Goal: Transaction & Acquisition: Obtain resource

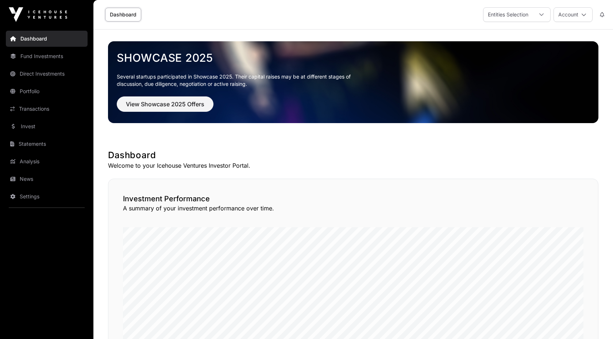
click at [43, 143] on link "Statements" at bounding box center [47, 144] width 82 height 16
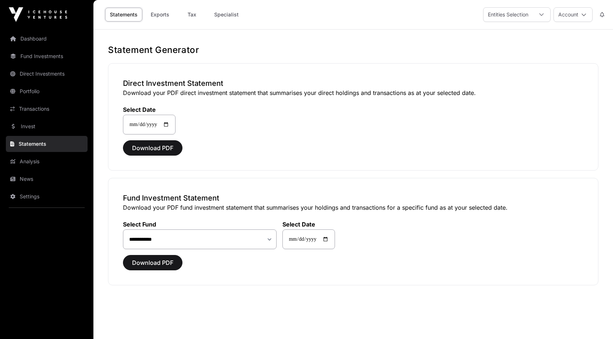
click at [159, 15] on link "Exports" at bounding box center [159, 15] width 29 height 14
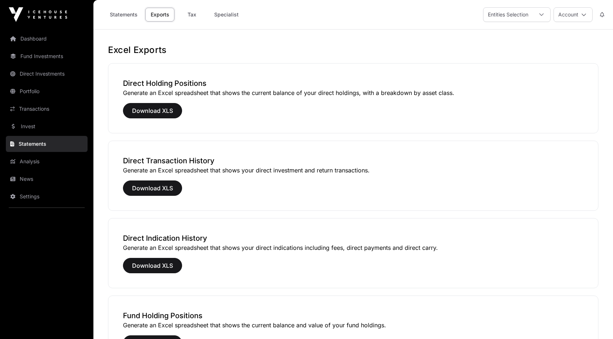
click at [137, 188] on span "Download XLS" at bounding box center [152, 188] width 41 height 9
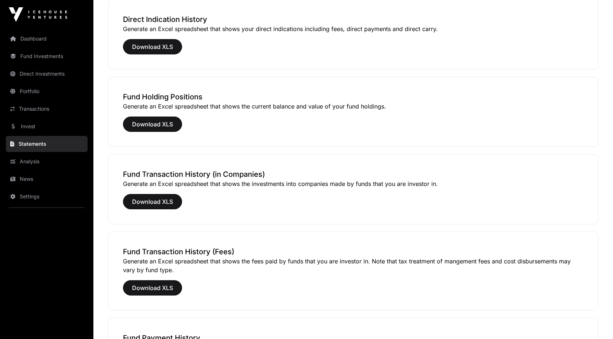
scroll to position [219, 0]
click at [138, 200] on span "Download XLS" at bounding box center [152, 201] width 41 height 9
click at [147, 200] on span "Download XLS" at bounding box center [152, 201] width 41 height 9
click at [100, 108] on div "Excel Exports Direct Holding Positions Generate an Excel spreadsheet that shows…" at bounding box center [353, 187] width 520 height 725
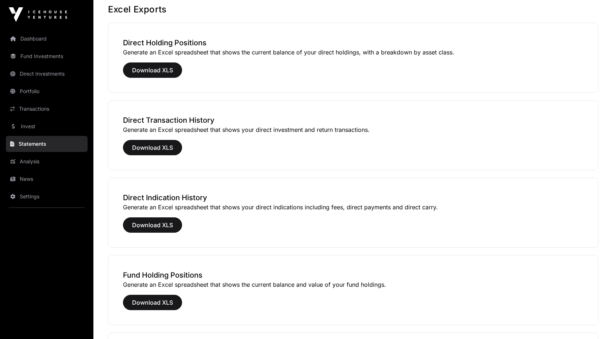
scroll to position [29, 0]
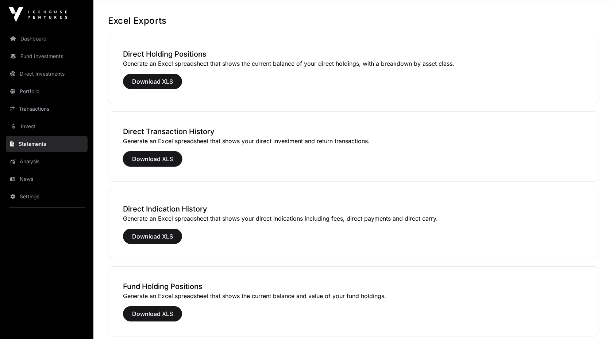
click at [149, 159] on span "Download XLS" at bounding box center [152, 158] width 41 height 9
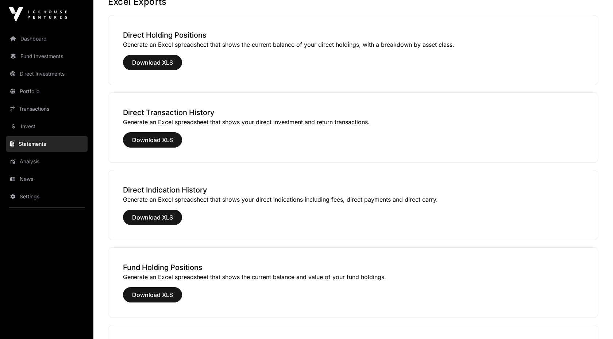
scroll to position [58, 0]
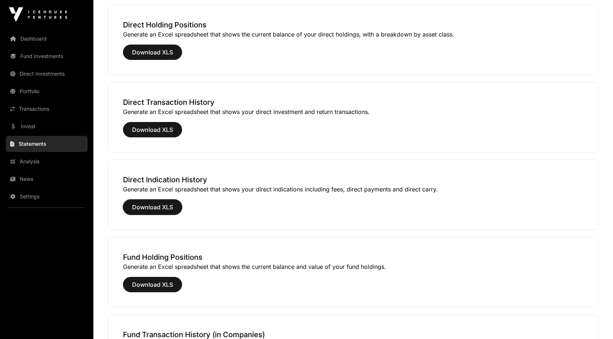
click at [144, 205] on span "Download XLS" at bounding box center [152, 207] width 41 height 9
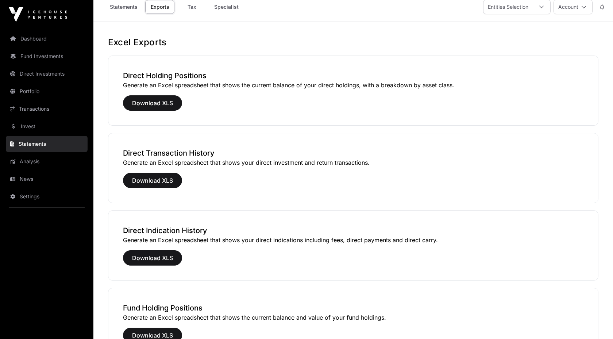
scroll to position [0, 0]
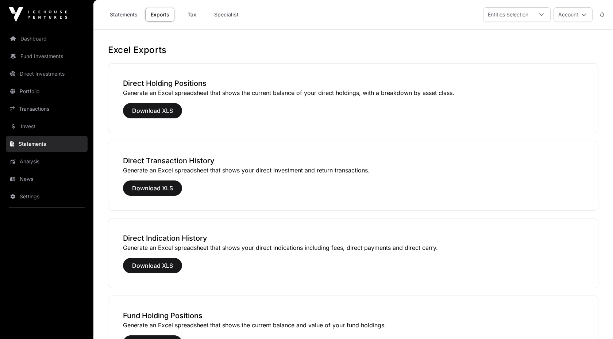
click at [43, 109] on link "Transactions" at bounding box center [47, 109] width 82 height 16
click at [43, 107] on link "Transactions" at bounding box center [47, 109] width 82 height 16
click at [31, 108] on link "Transactions" at bounding box center [47, 109] width 82 height 16
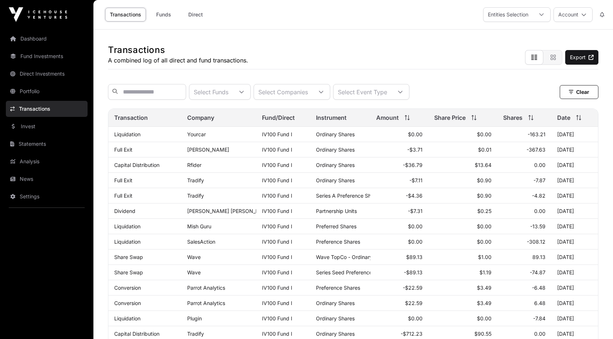
click at [99, 117] on div "Transactions A combined log of all direct and fund transactions. Export Select …" at bounding box center [353, 324] width 520 height 588
click at [576, 55] on link "Export" at bounding box center [581, 57] width 33 height 15
